Goal: Task Accomplishment & Management: Manage account settings

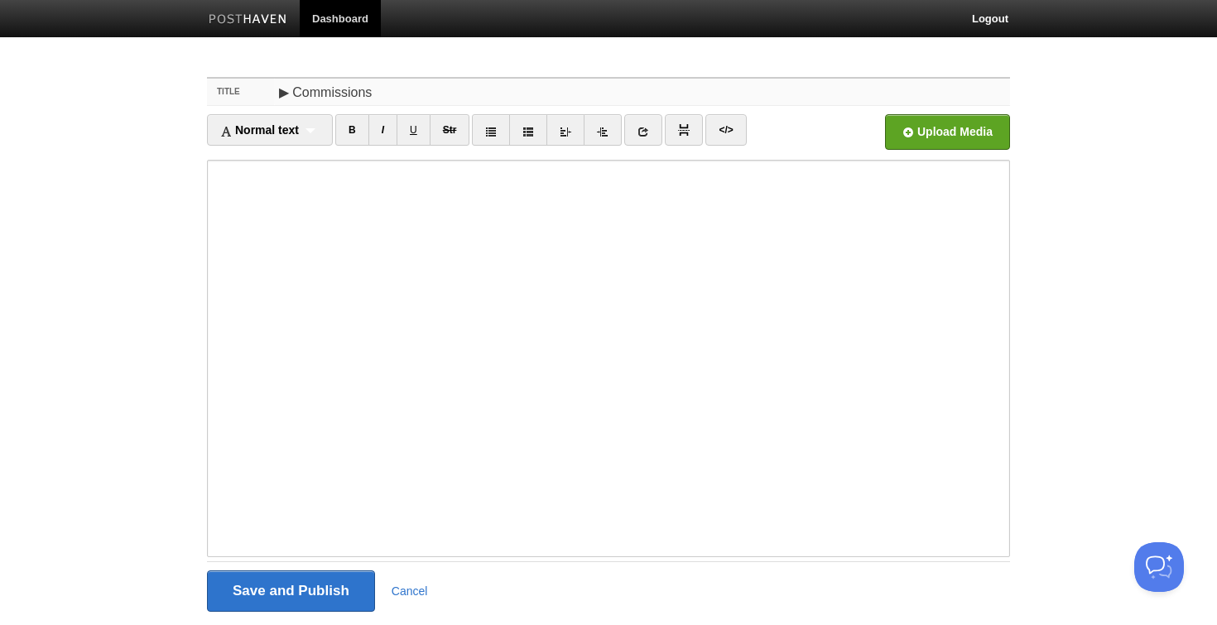
click at [291, 85] on input "▶︎ Commissions" at bounding box center [642, 92] width 736 height 26
type input "Commissions"
click at [290, 591] on input "Save and Publish" at bounding box center [291, 590] width 168 height 41
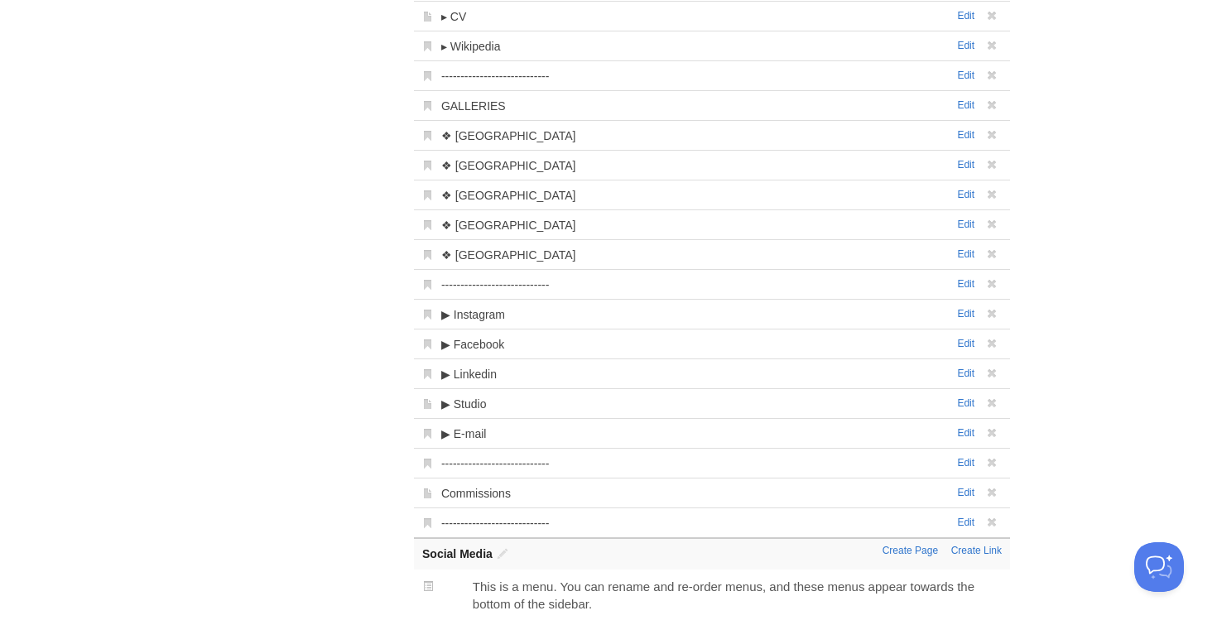
scroll to position [470, 0]
click at [968, 494] on link "Edit" at bounding box center [965, 491] width 17 height 12
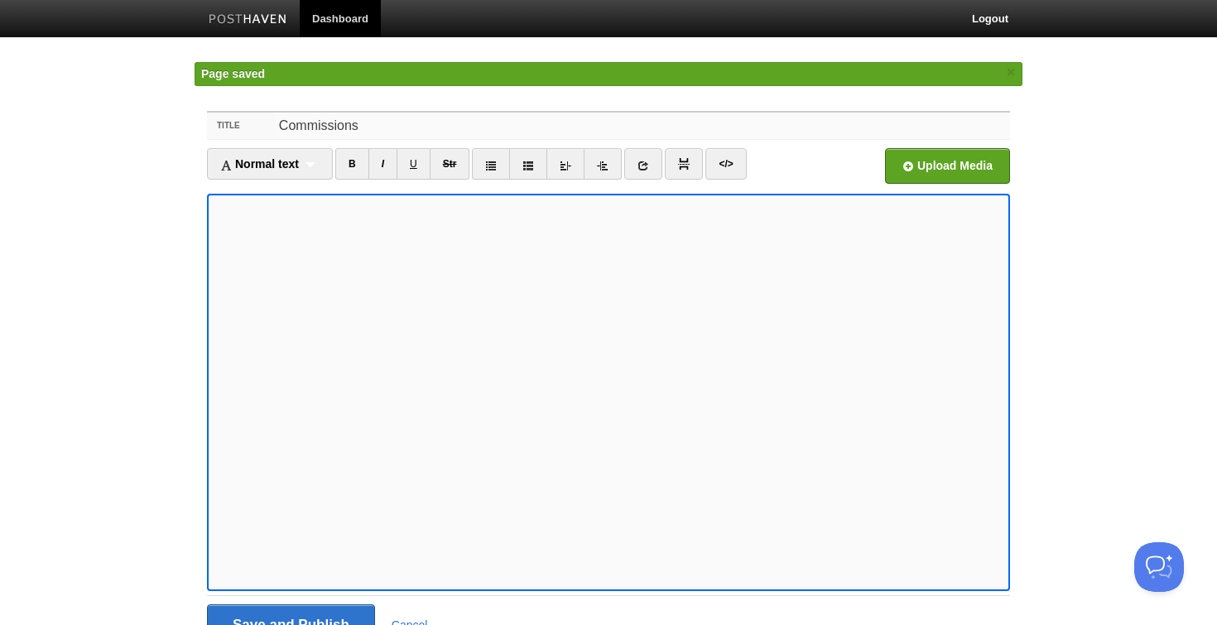
click at [285, 124] on input "Commissions" at bounding box center [642, 126] width 736 height 26
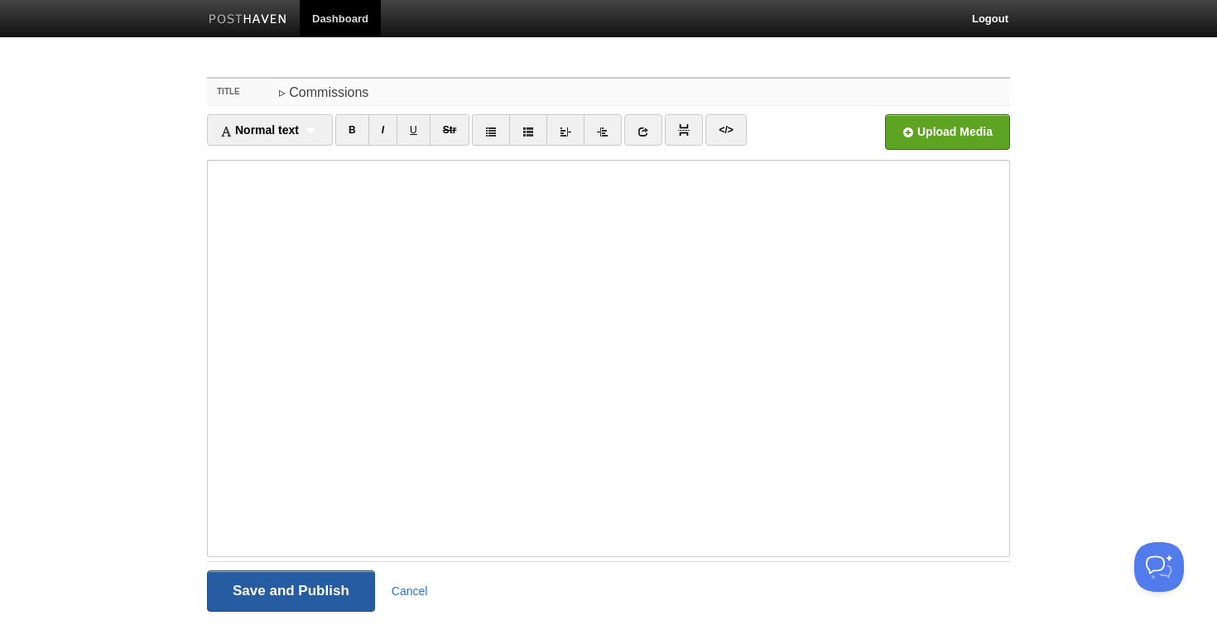
type input "▹ Commissions"
click at [329, 589] on input "Save and Publish" at bounding box center [291, 590] width 168 height 41
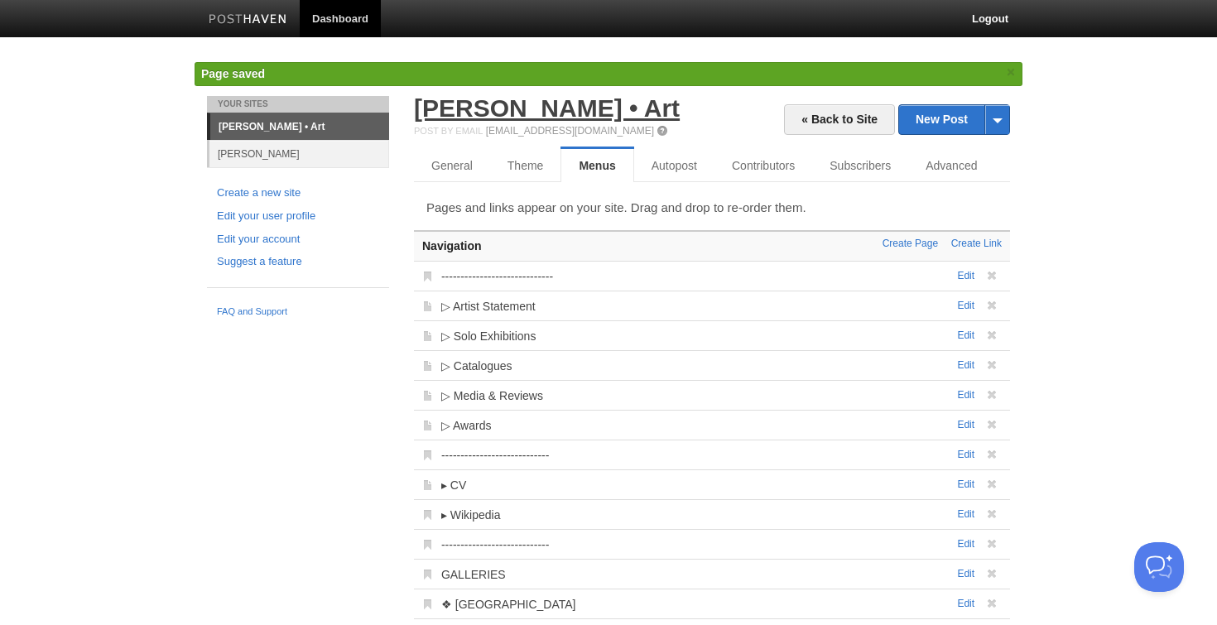
click at [541, 111] on link "[PERSON_NAME] • Art" at bounding box center [547, 107] width 266 height 27
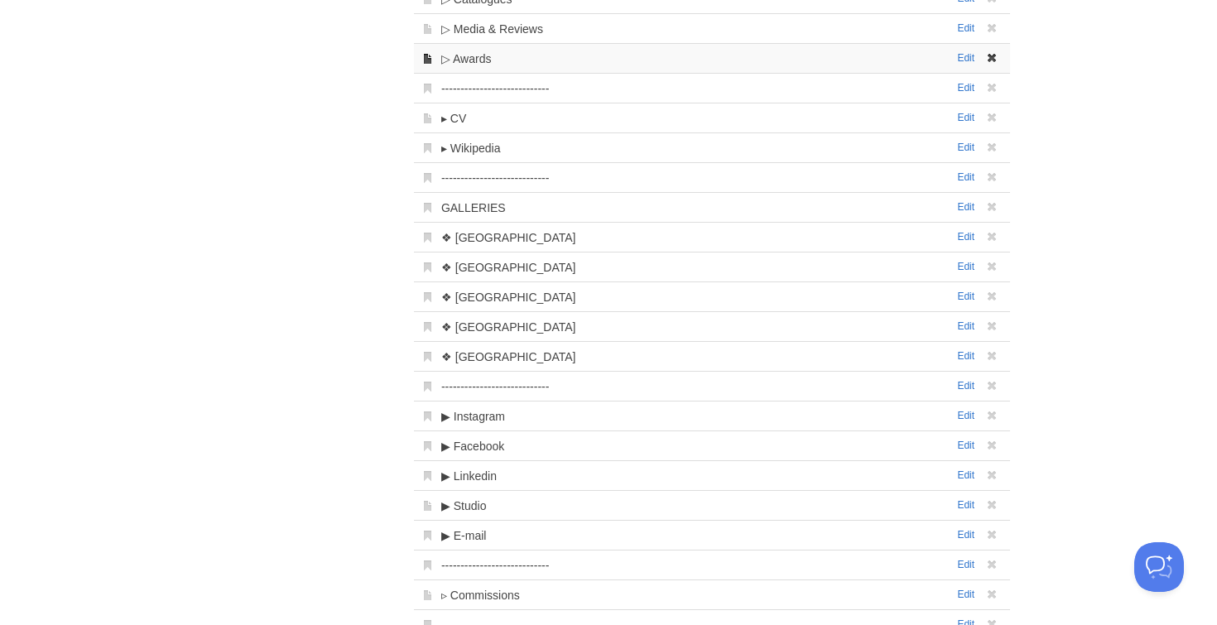
scroll to position [349, 0]
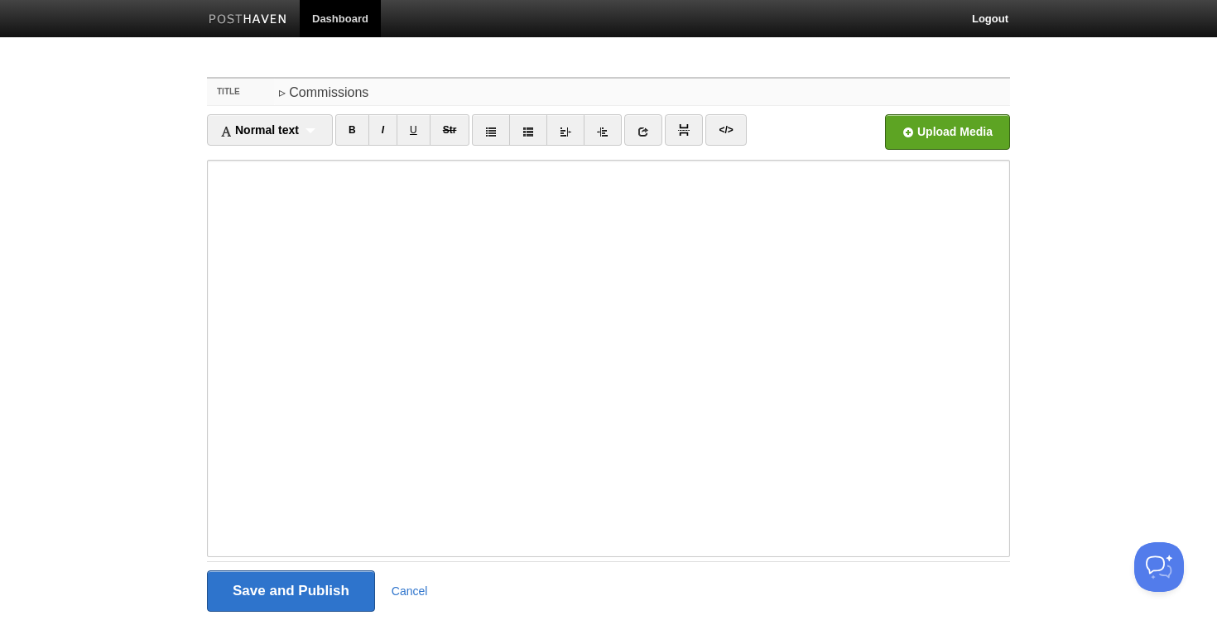
drag, startPoint x: 384, startPoint y: 93, endPoint x: 269, endPoint y: 87, distance: 115.2
click at [269, 87] on div "Title ▹ Commissions" at bounding box center [608, 92] width 803 height 27
type input "COMMISSIONS"
click at [278, 585] on input "Save and Publish" at bounding box center [291, 590] width 168 height 41
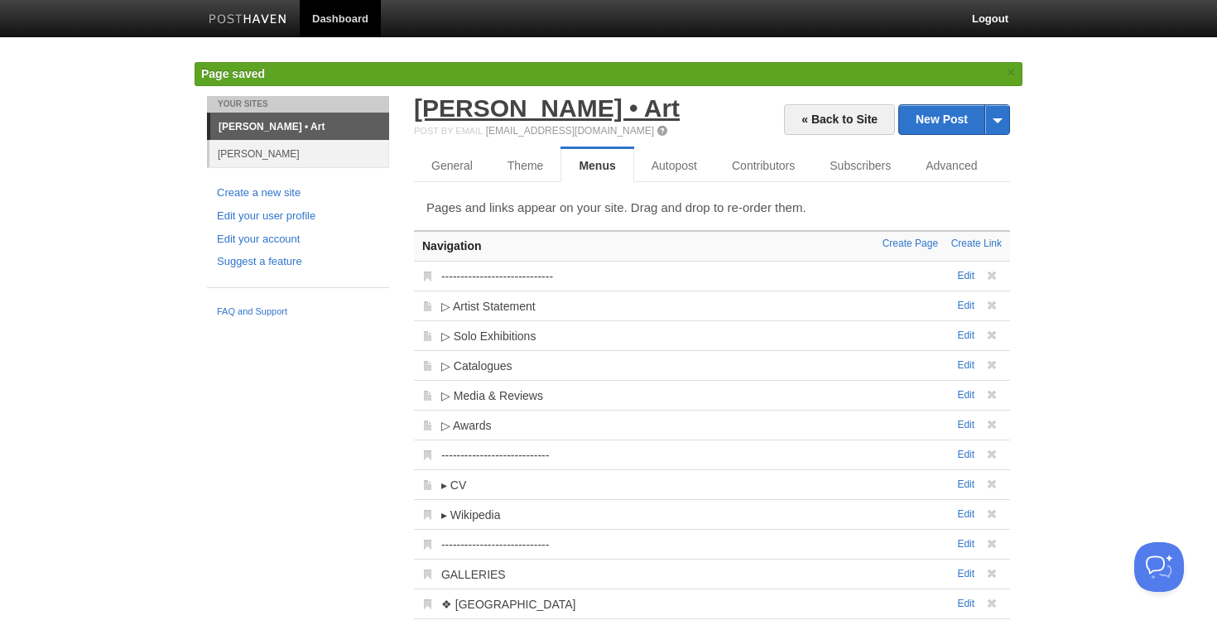
click at [504, 115] on link "[PERSON_NAME] • Art" at bounding box center [547, 107] width 266 height 27
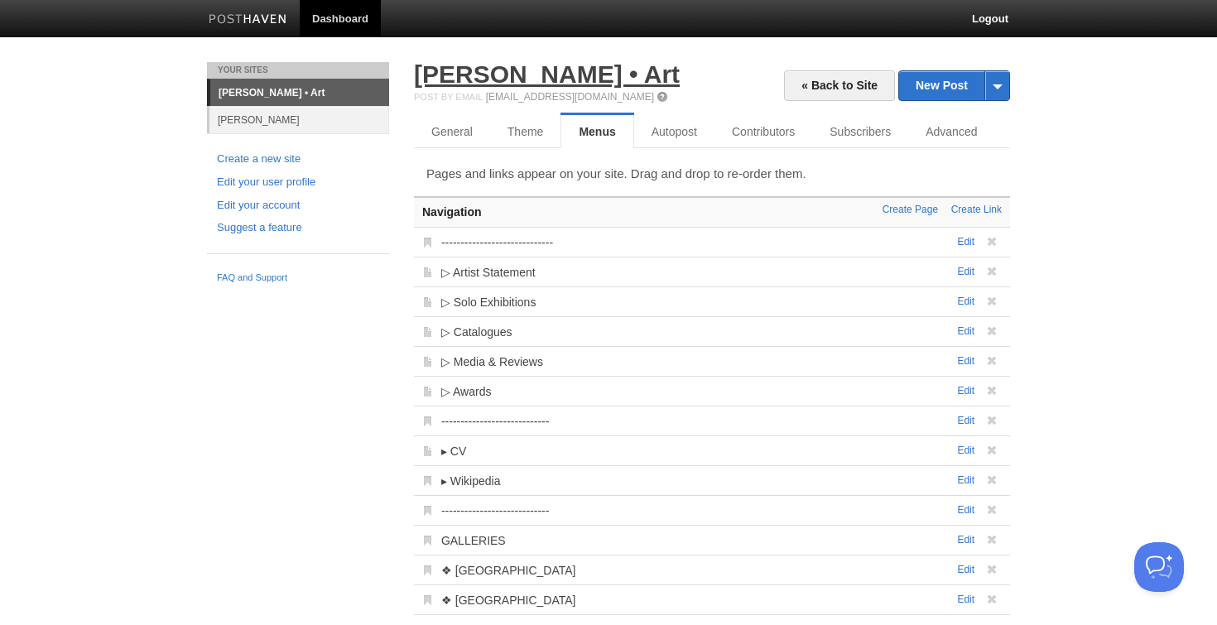
click at [568, 75] on link "[PERSON_NAME] • Art" at bounding box center [547, 73] width 266 height 27
